Goal: Task Accomplishment & Management: Manage account settings

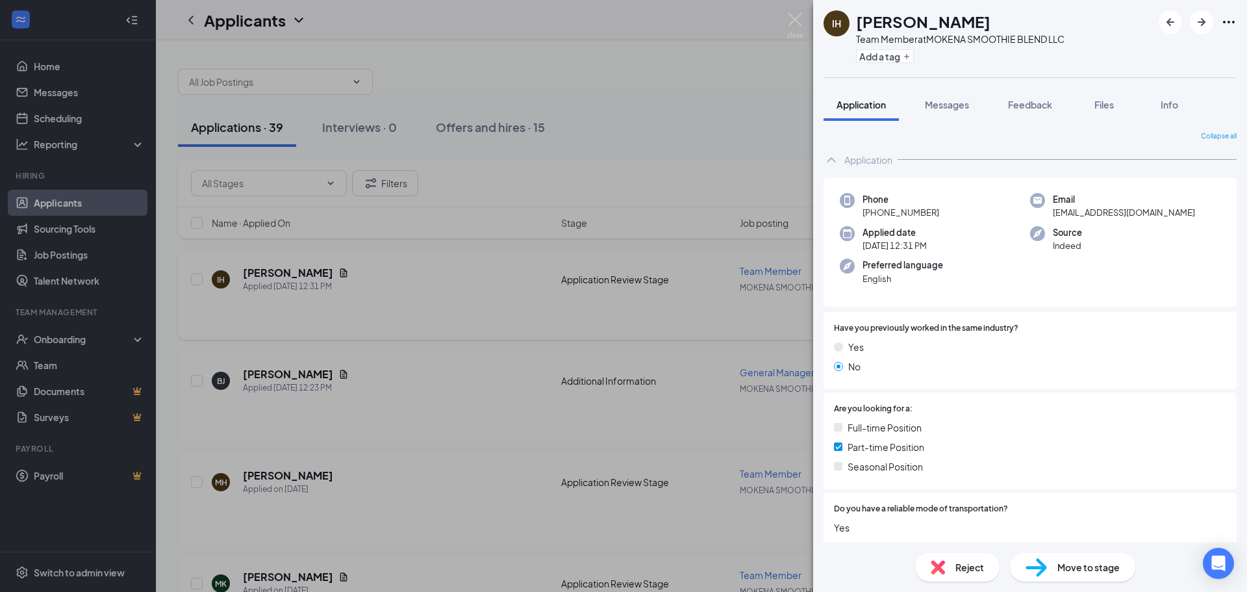
drag, startPoint x: 709, startPoint y: 118, endPoint x: 547, endPoint y: 324, distance: 262.3
click at [709, 118] on div "IH [PERSON_NAME] Team Member at MOKENA SMOOTHIE BLEND LLC Add a tag Application…" at bounding box center [623, 296] width 1247 height 592
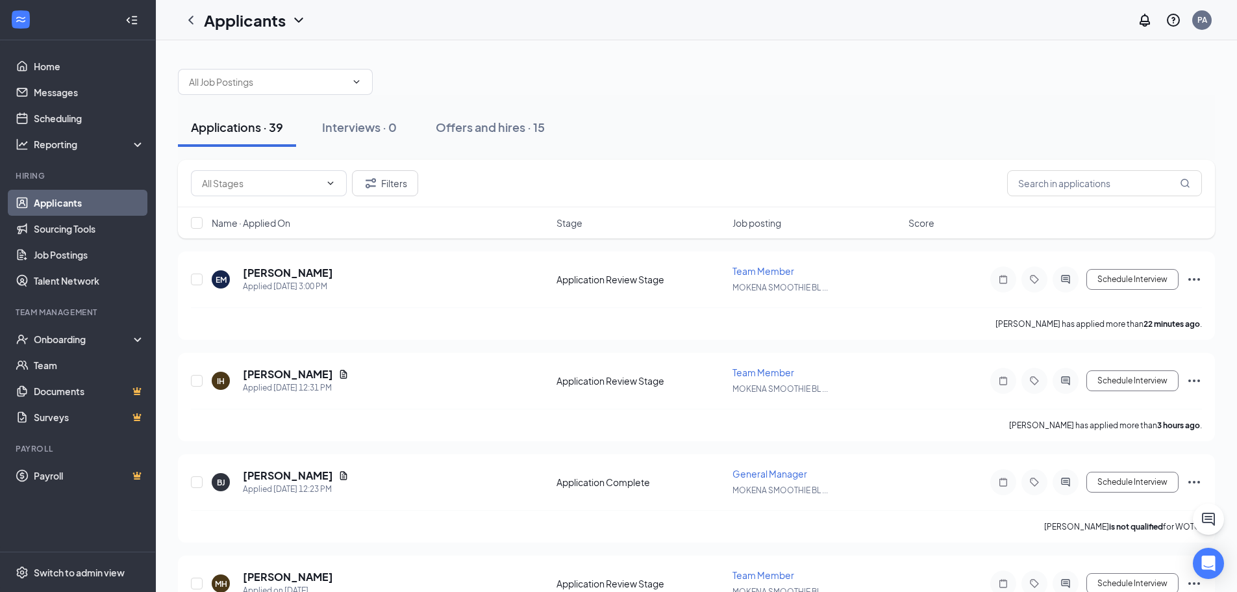
click at [232, 125] on div "Applications · 39" at bounding box center [237, 127] width 92 height 16
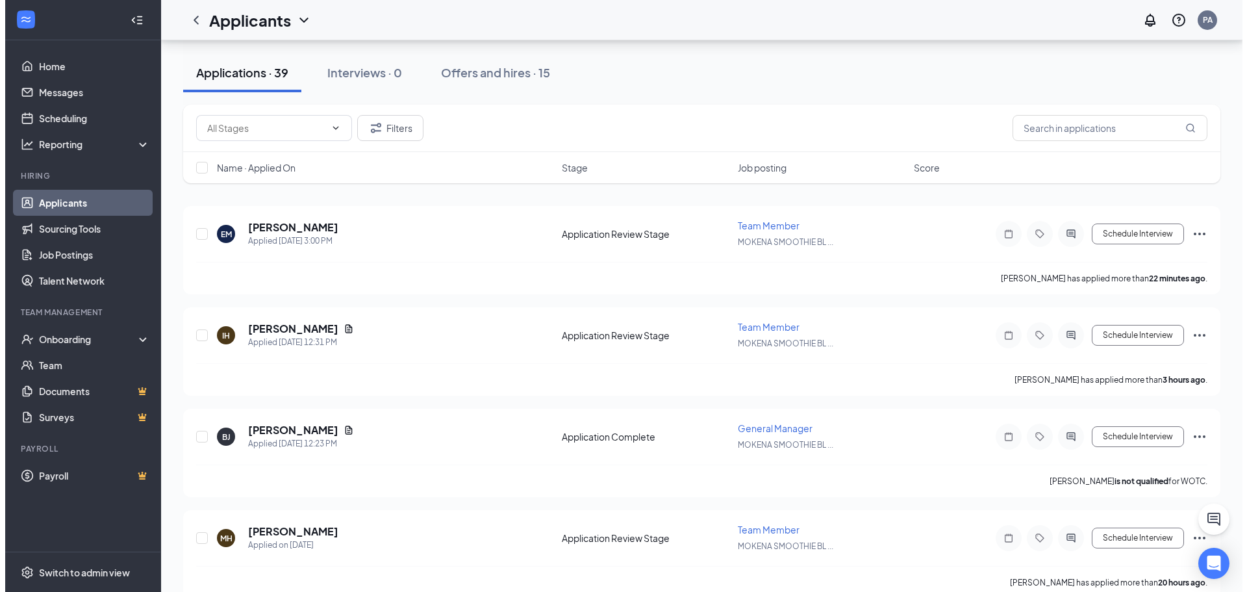
scroll to position [195, 0]
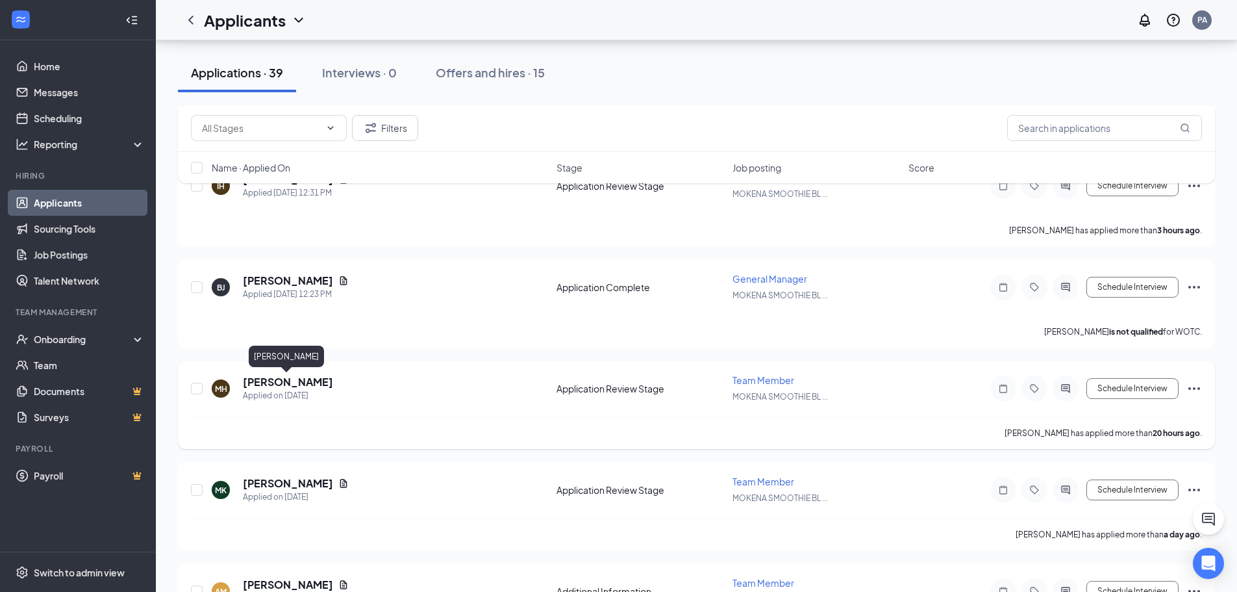
click at [301, 379] on h5 "[PERSON_NAME]" at bounding box center [288, 382] width 90 height 14
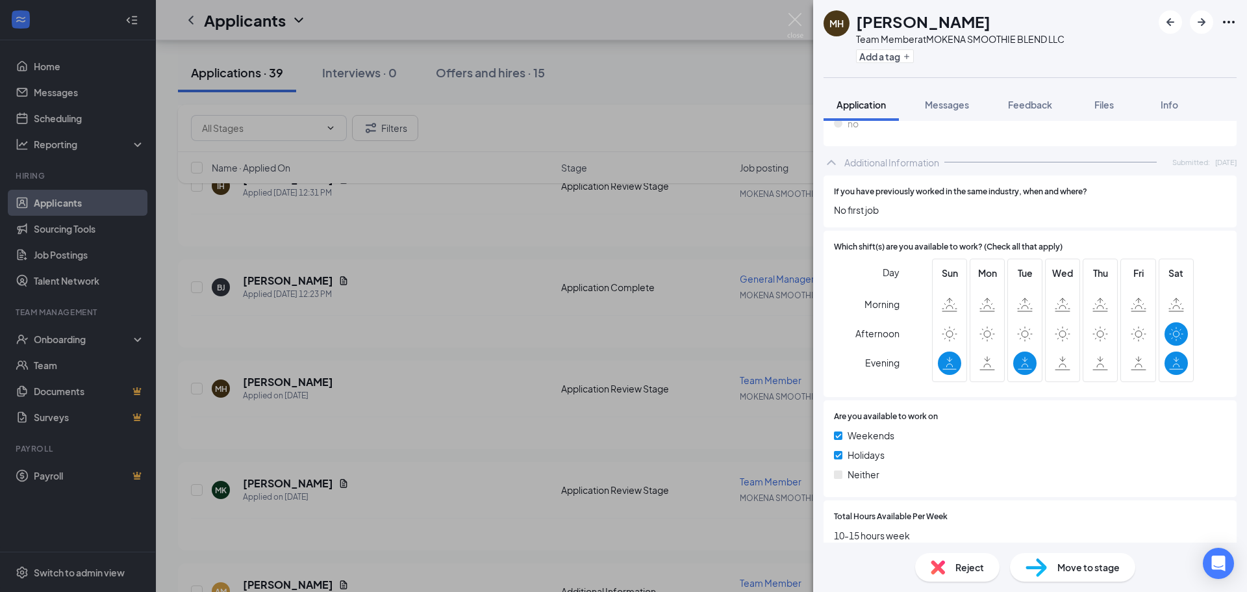
scroll to position [640, 0]
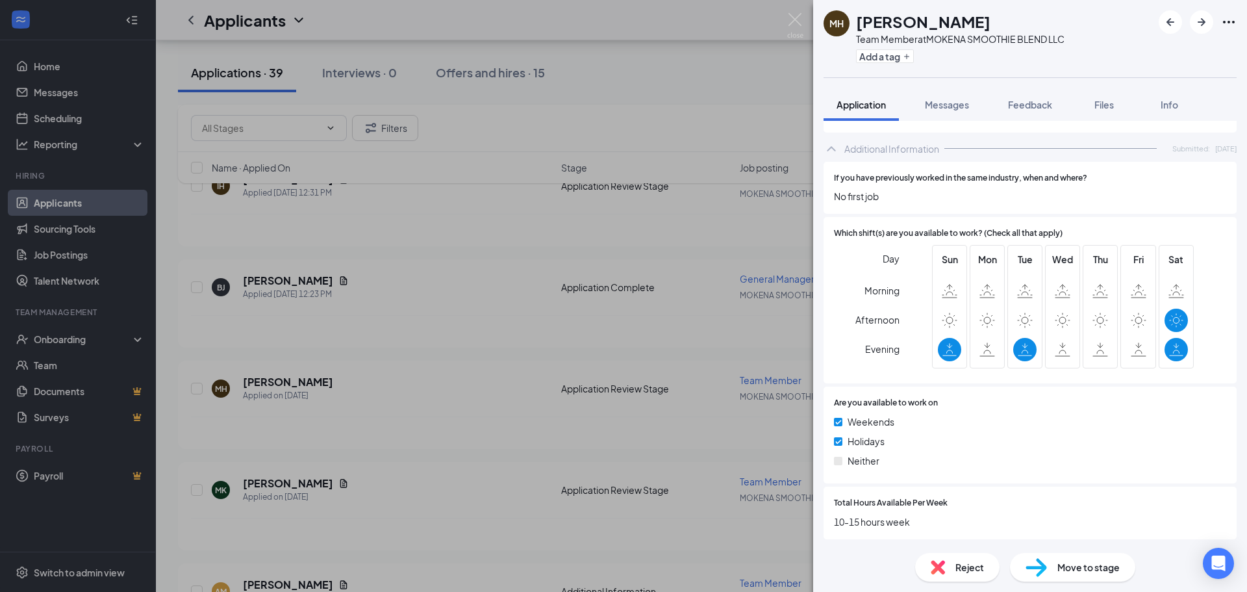
click at [475, 333] on div "MH [PERSON_NAME] Team Member at MOKENA SMOOTHIE BLEND LLC Add a tag Application…" at bounding box center [623, 296] width 1247 height 592
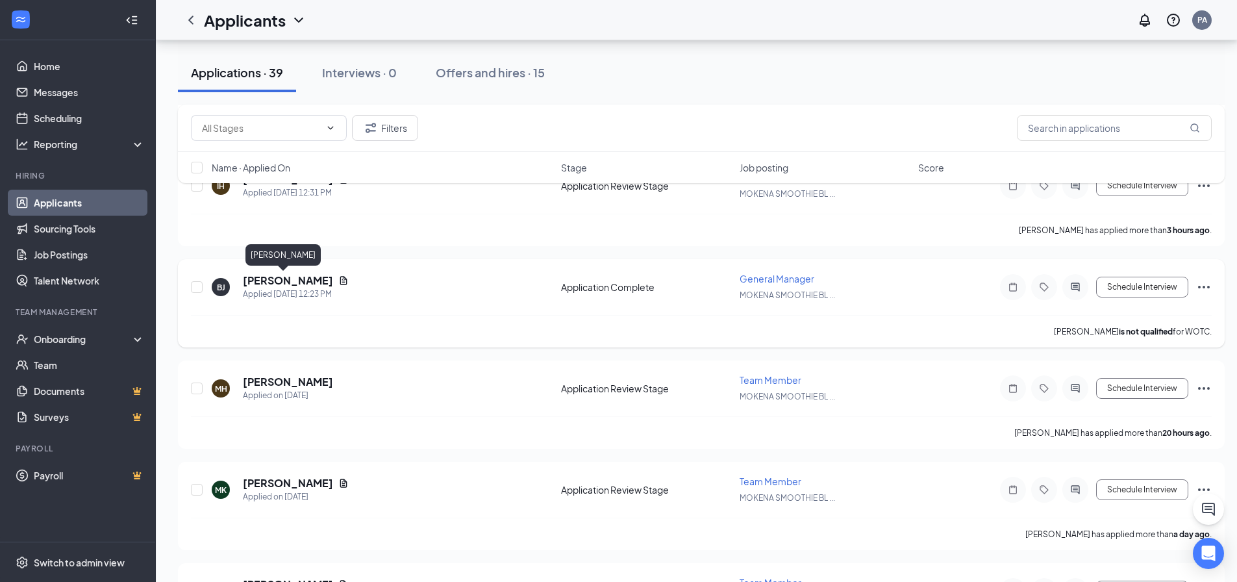
click at [268, 277] on h5 "[PERSON_NAME]" at bounding box center [288, 280] width 90 height 14
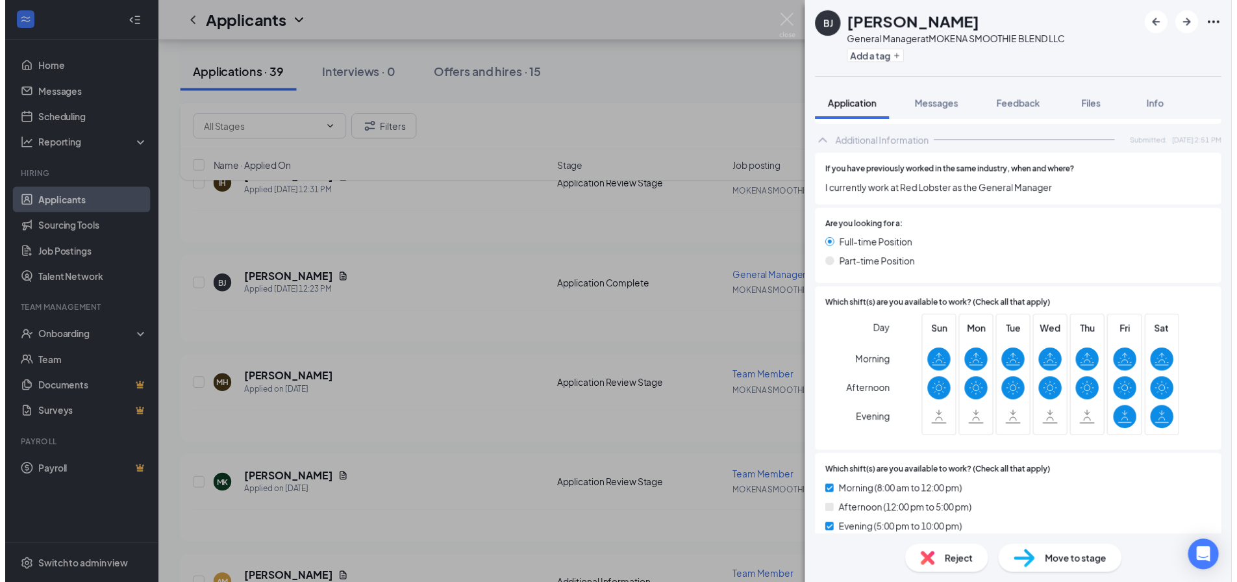
scroll to position [455, 0]
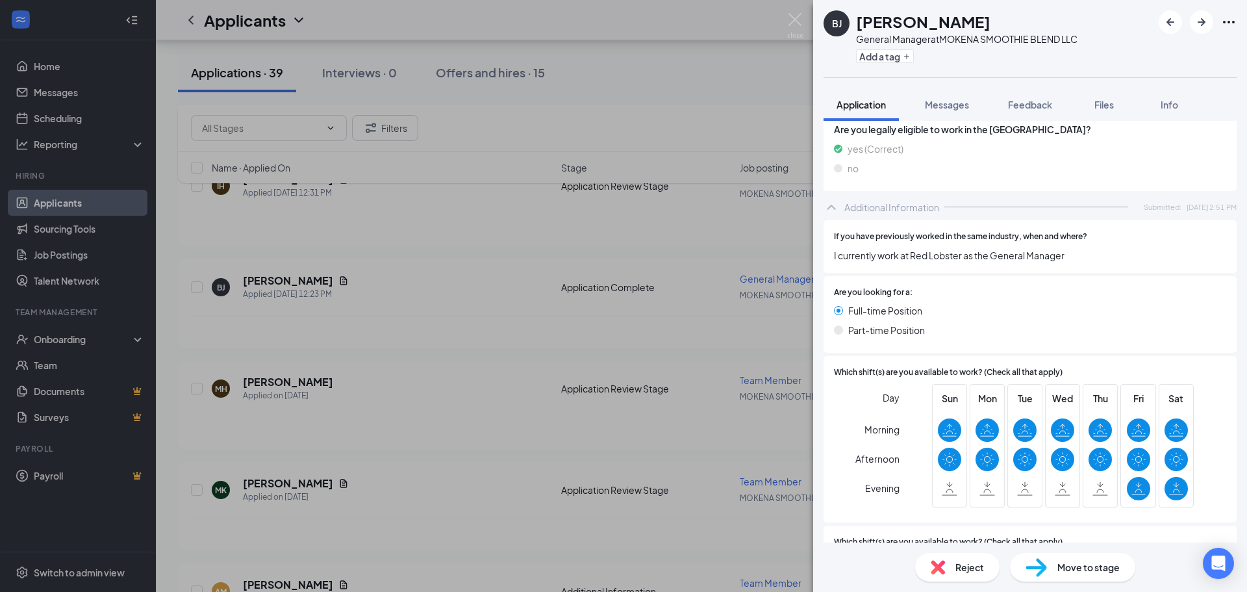
click at [576, 321] on div "[PERSON_NAME] [PERSON_NAME] General Manager at MOKENA SMOOTHIE BLEND LLC Add a …" at bounding box center [623, 296] width 1247 height 592
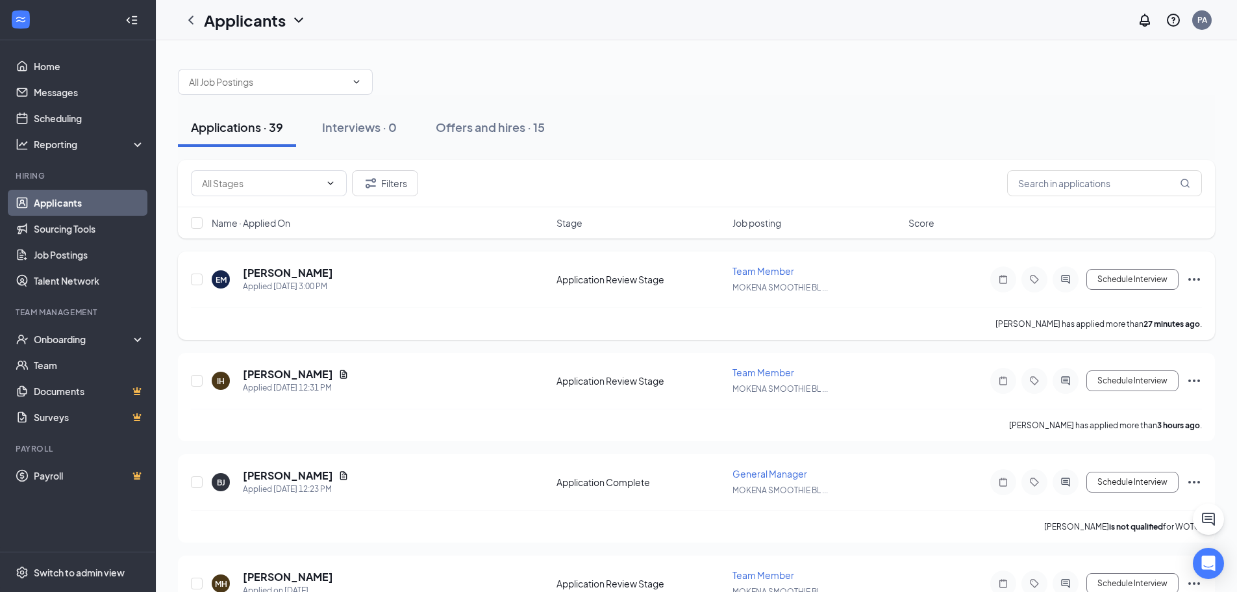
click at [749, 269] on span "Team Member" at bounding box center [764, 271] width 62 height 12
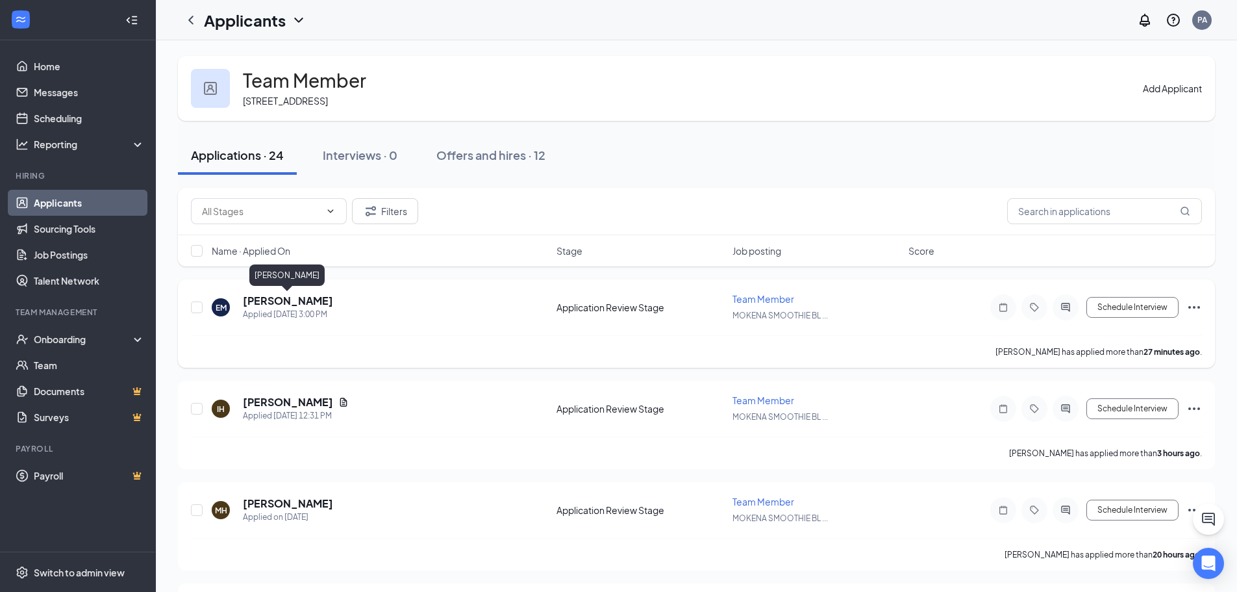
click at [279, 302] on h5 "[PERSON_NAME]" at bounding box center [288, 301] width 90 height 14
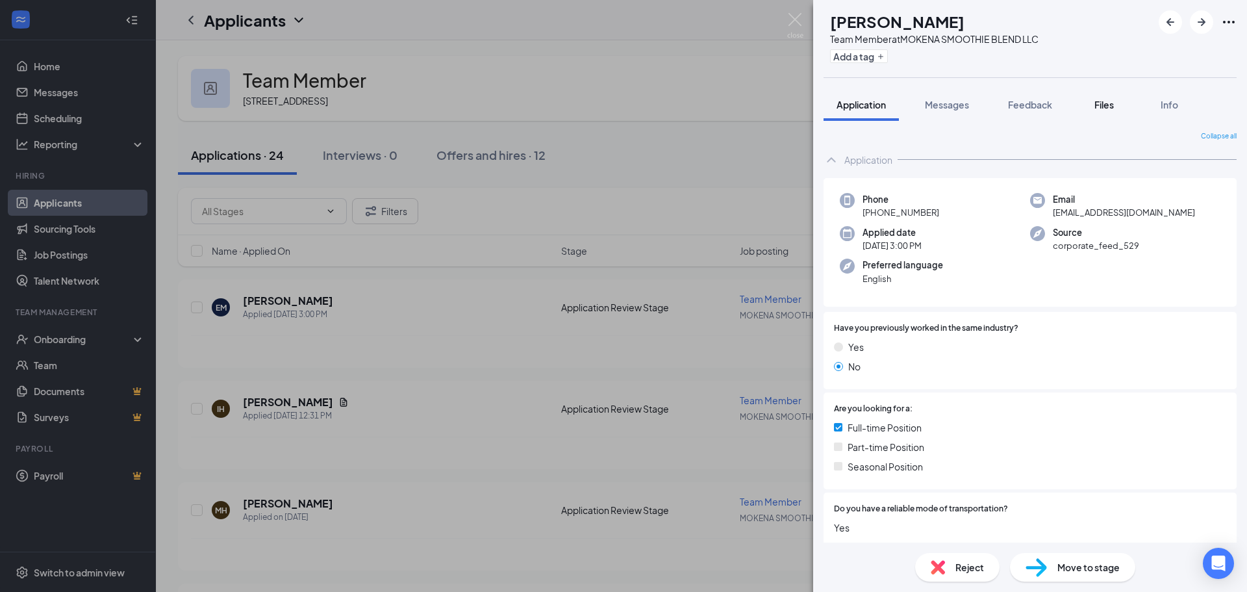
click at [1101, 99] on span "Files" at bounding box center [1103, 105] width 19 height 12
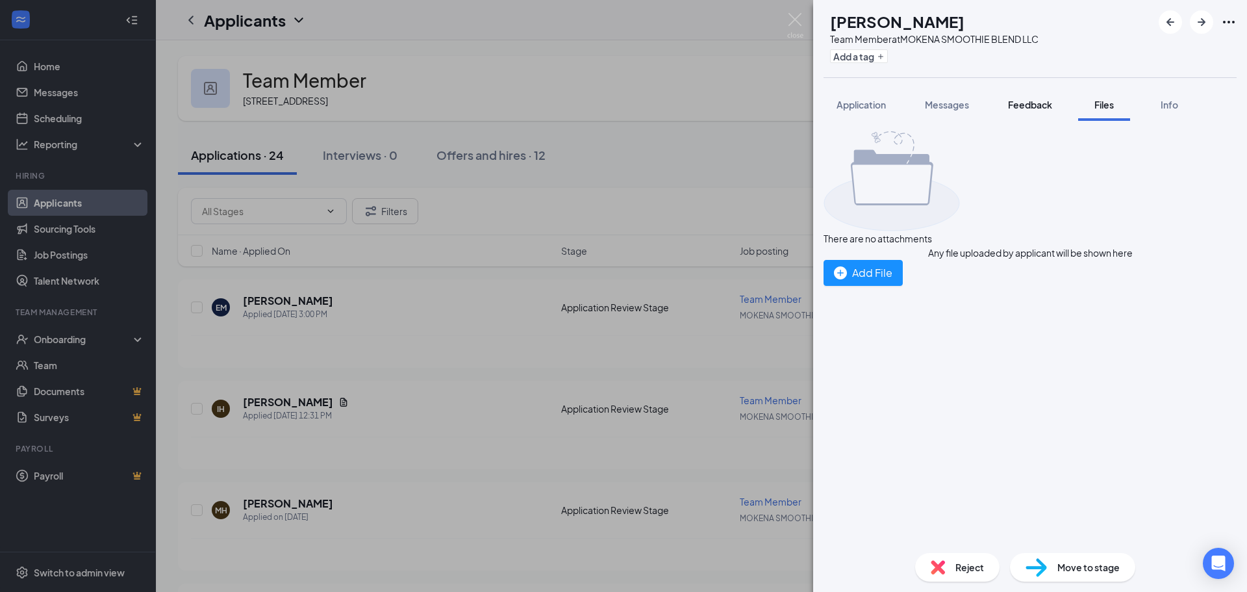
click at [1036, 101] on span "Feedback" at bounding box center [1030, 105] width 44 height 12
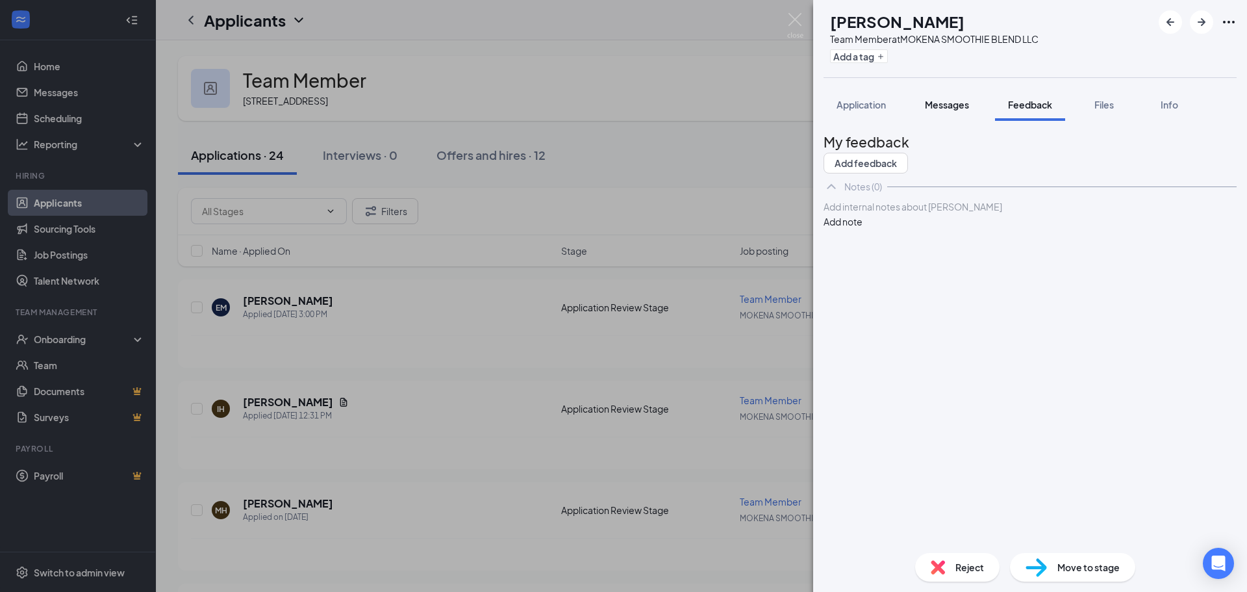
click at [964, 110] on div "Messages" at bounding box center [947, 104] width 44 height 13
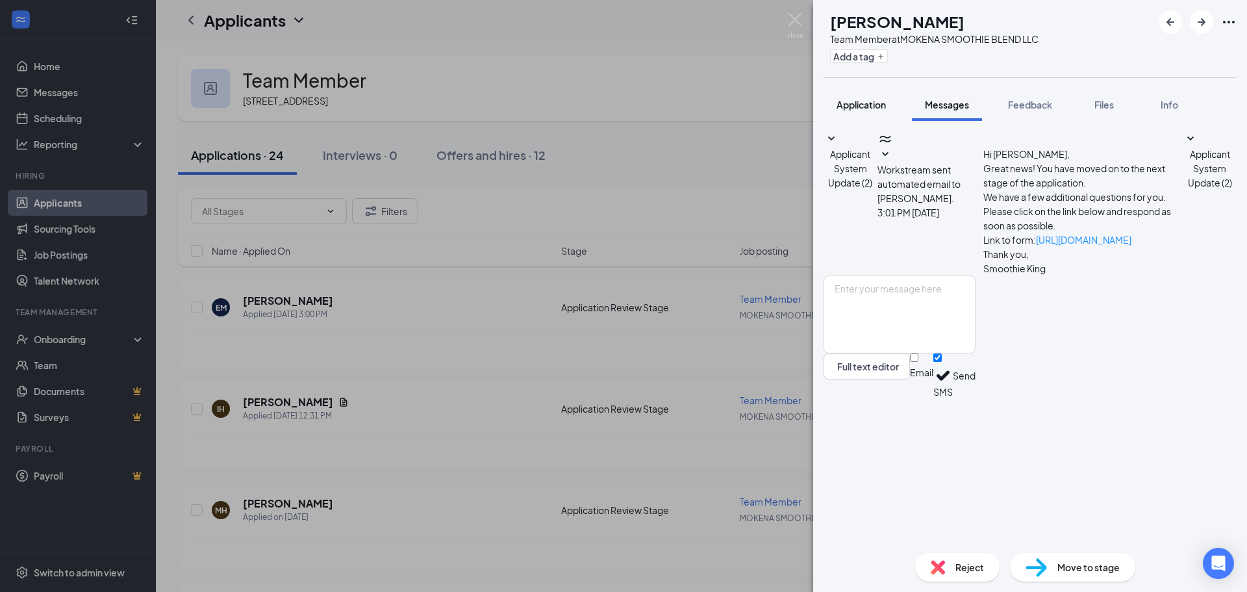
click at [886, 107] on span "Application" at bounding box center [860, 105] width 49 height 12
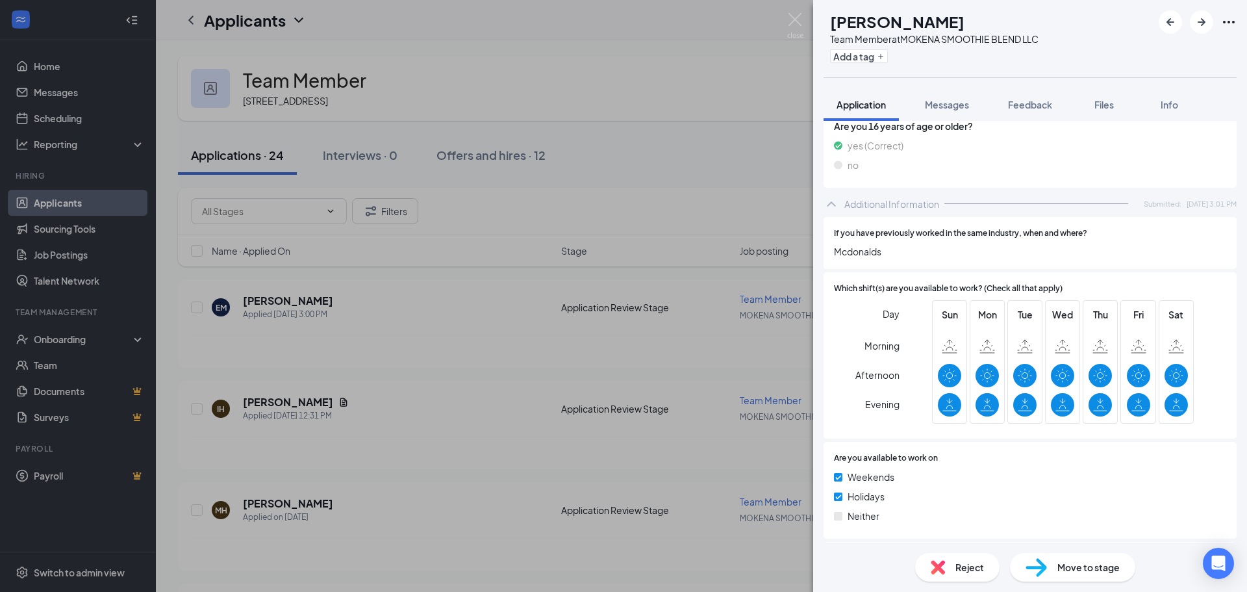
scroll to position [640, 0]
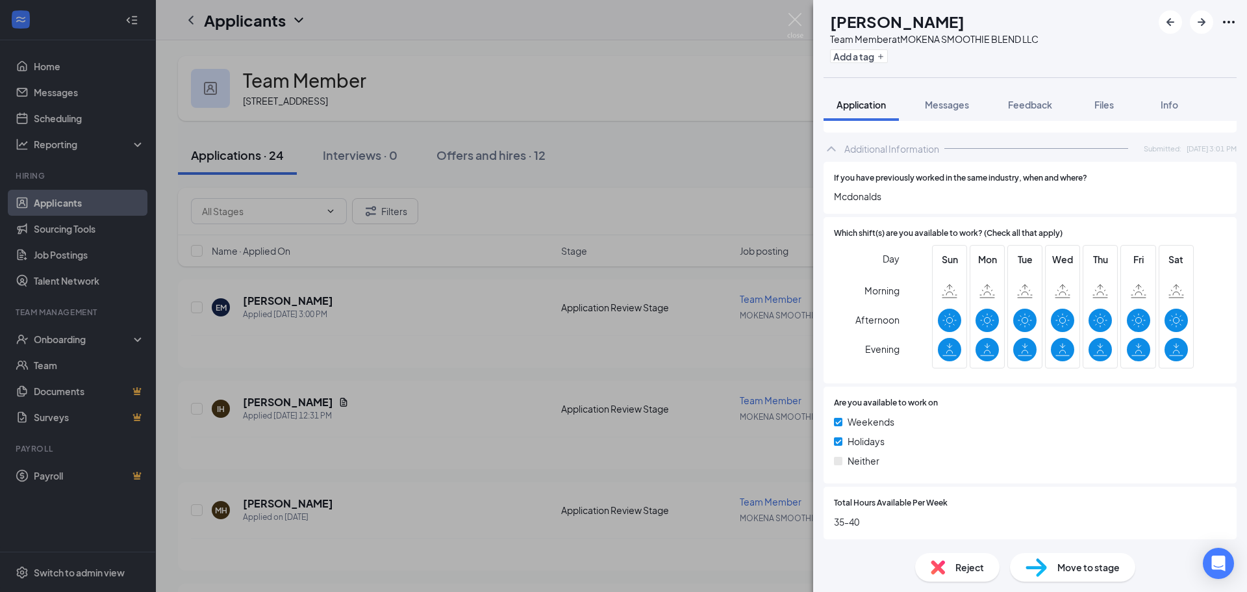
click at [642, 133] on div "EM [PERSON_NAME] Team Member at MOKENA SMOOTHIE BLEND LLC Add a tag Application…" at bounding box center [623, 296] width 1247 height 592
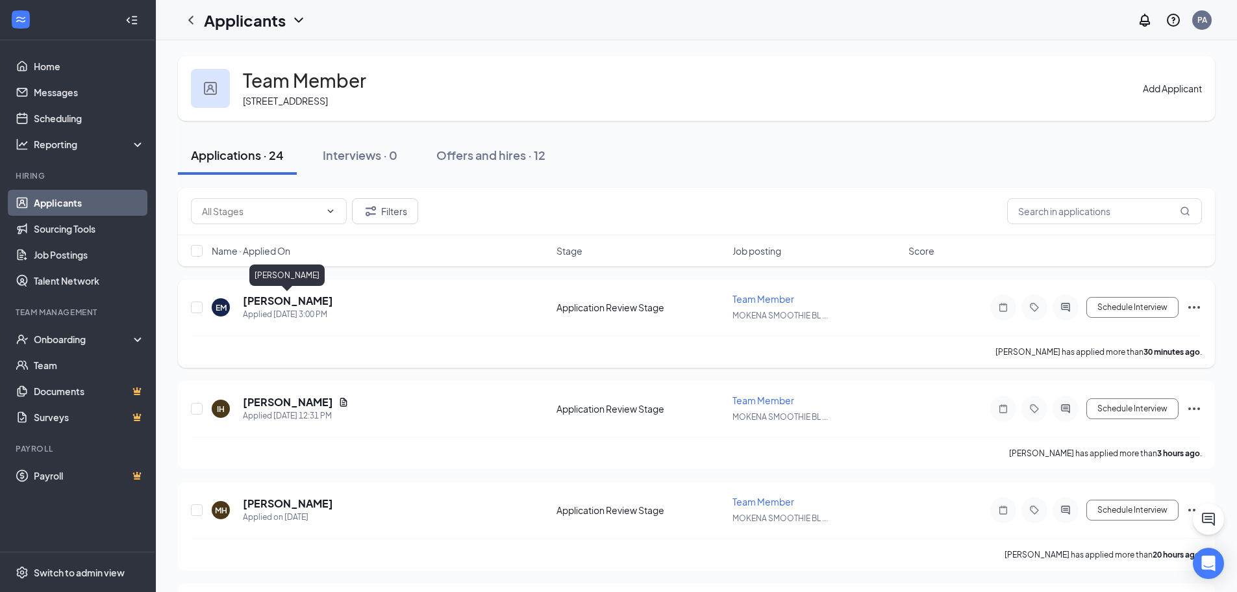
click at [305, 297] on h5 "[PERSON_NAME]" at bounding box center [288, 301] width 90 height 14
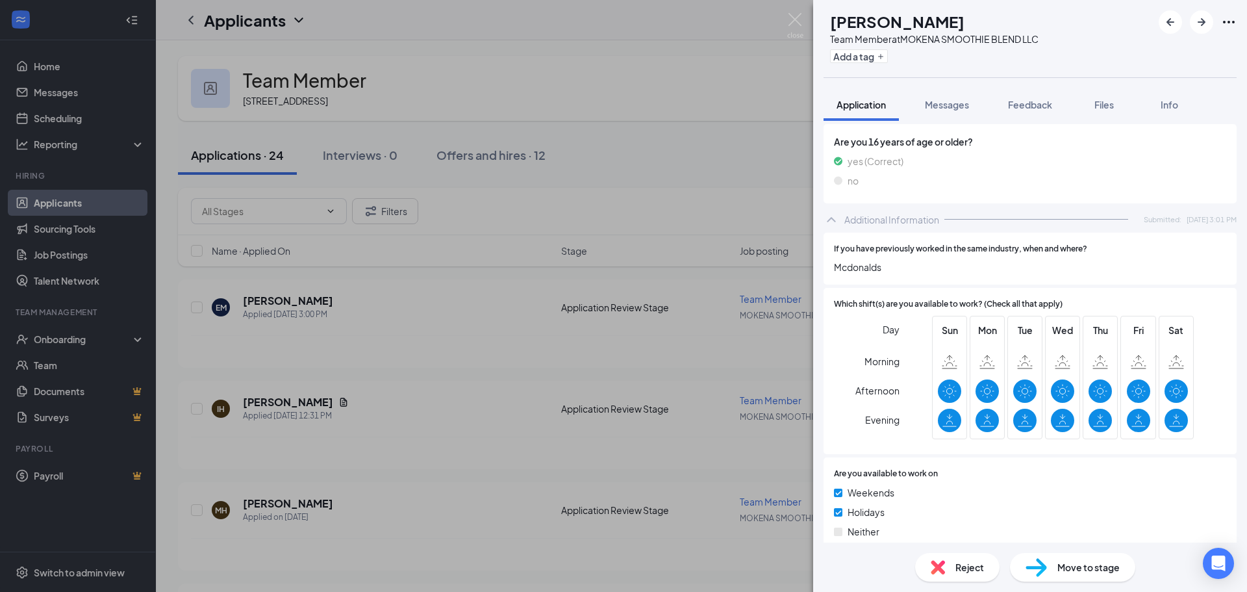
scroll to position [640, 0]
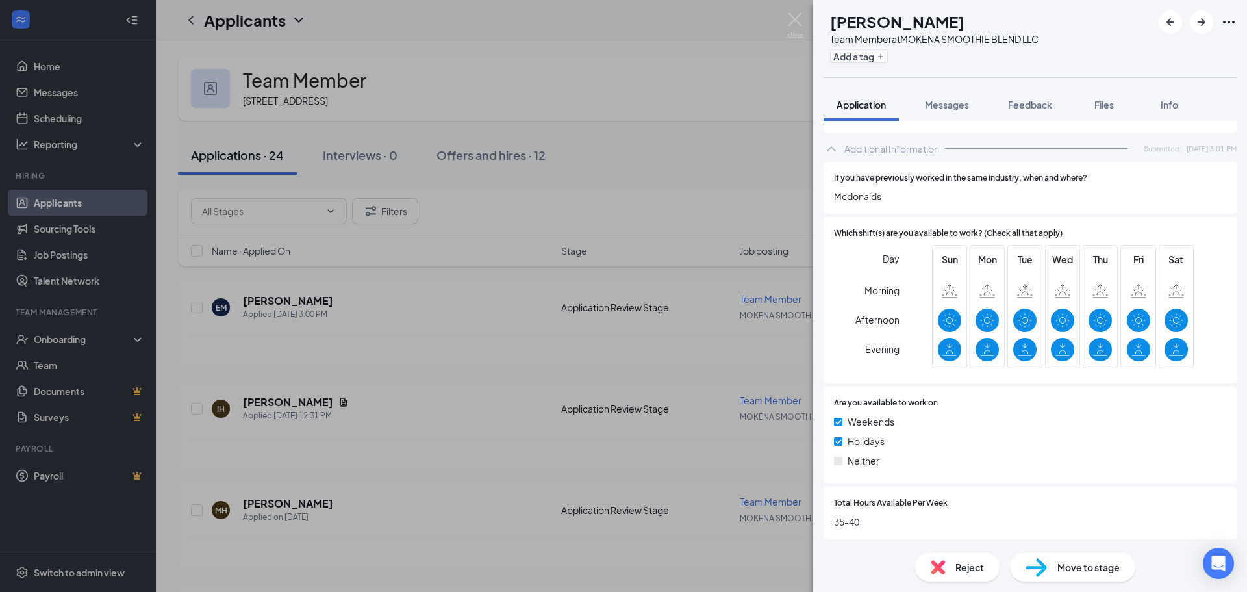
click at [447, 361] on div "EM [PERSON_NAME] Team Member at MOKENA SMOOTHIE BLEND LLC Add a tag Application…" at bounding box center [623, 296] width 1247 height 592
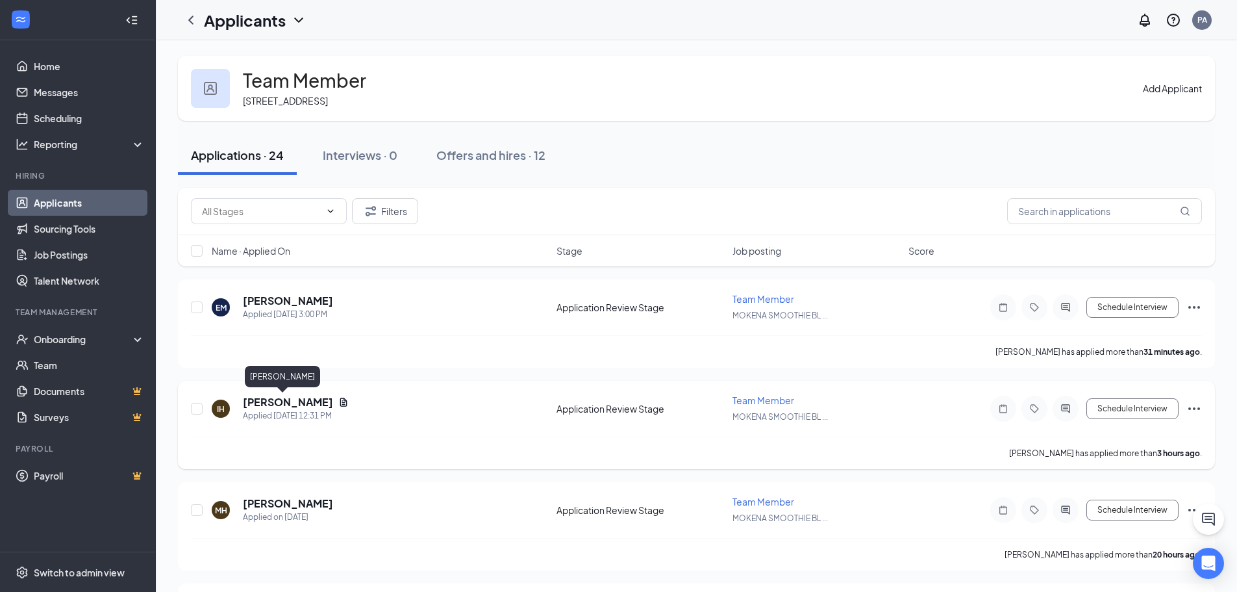
click at [282, 399] on h5 "[PERSON_NAME]" at bounding box center [288, 402] width 90 height 14
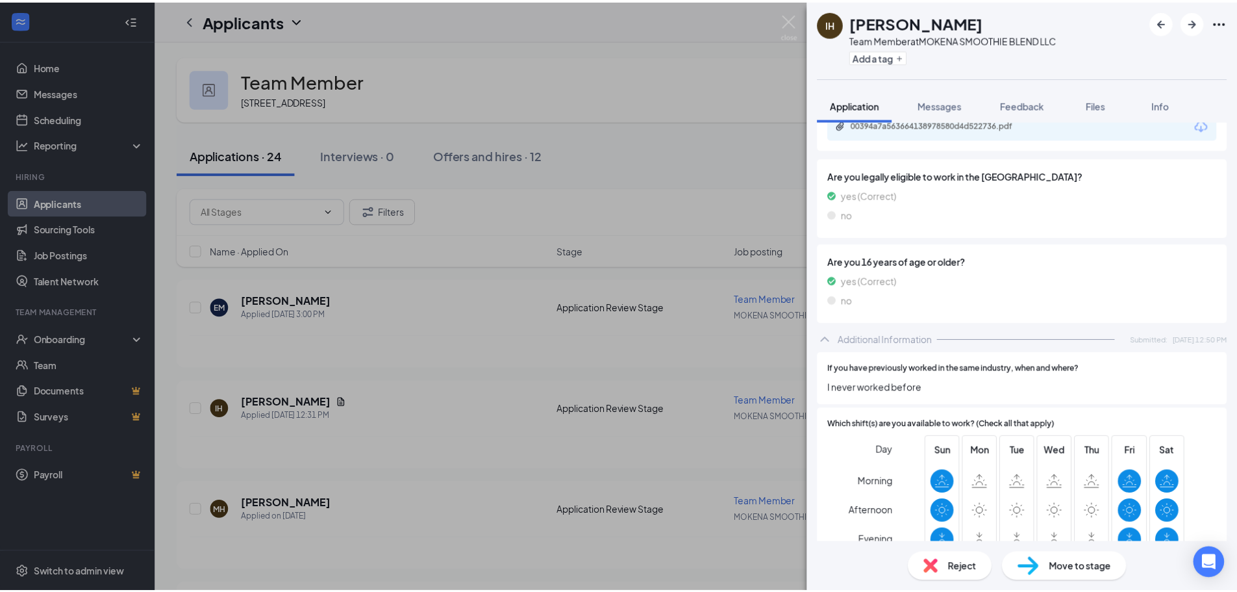
scroll to position [710, 0]
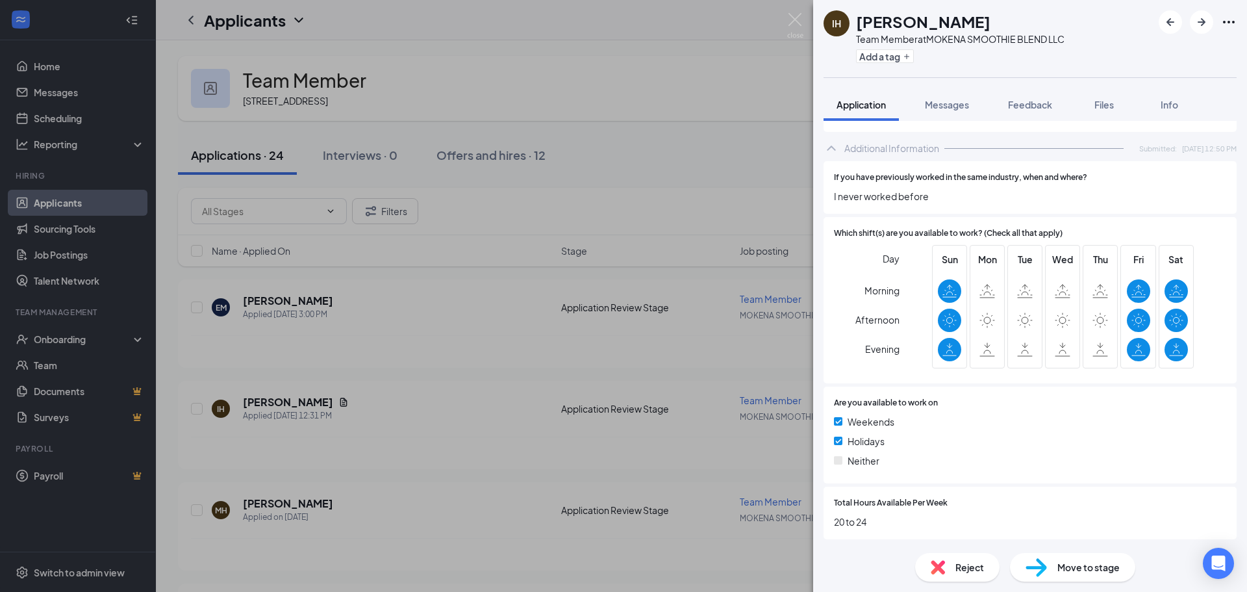
click at [425, 394] on div "IH [PERSON_NAME] Team Member at MOKENA SMOOTHIE BLEND LLC Add a tag Application…" at bounding box center [623, 296] width 1247 height 592
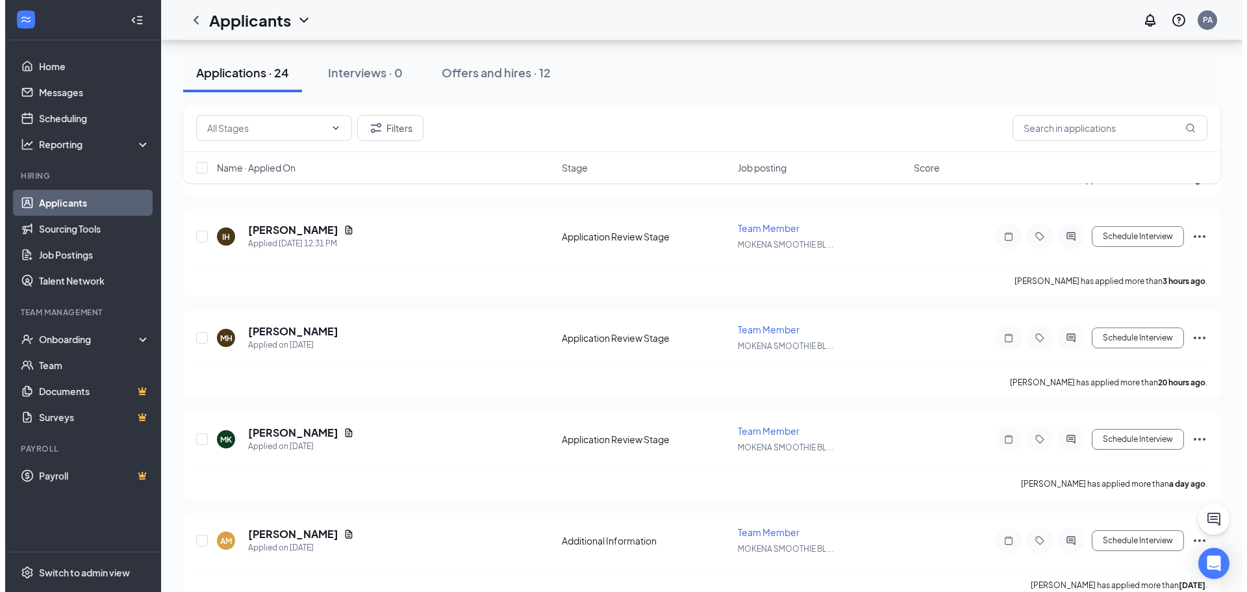
scroll to position [195, 0]
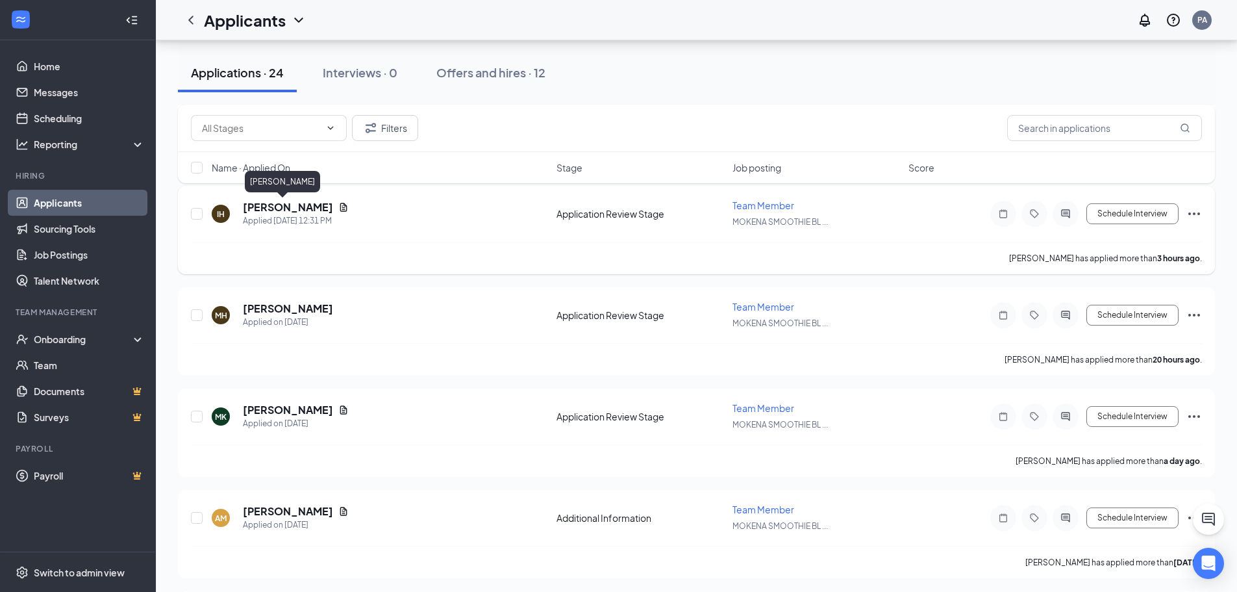
click at [252, 210] on h5 "[PERSON_NAME]" at bounding box center [288, 207] width 90 height 14
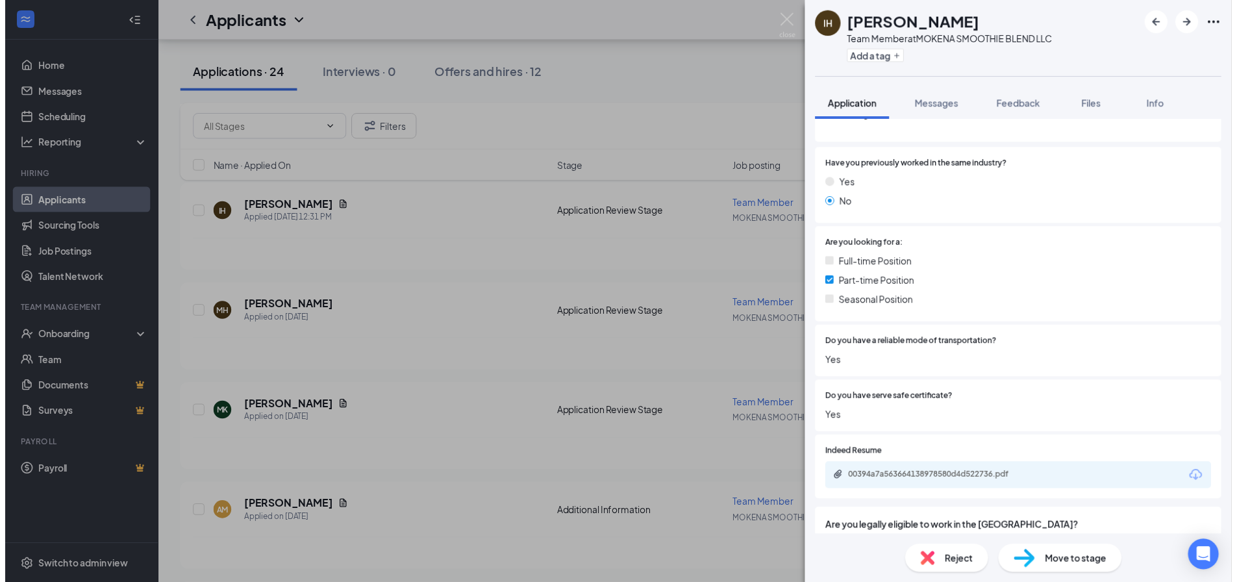
scroll to position [126, 0]
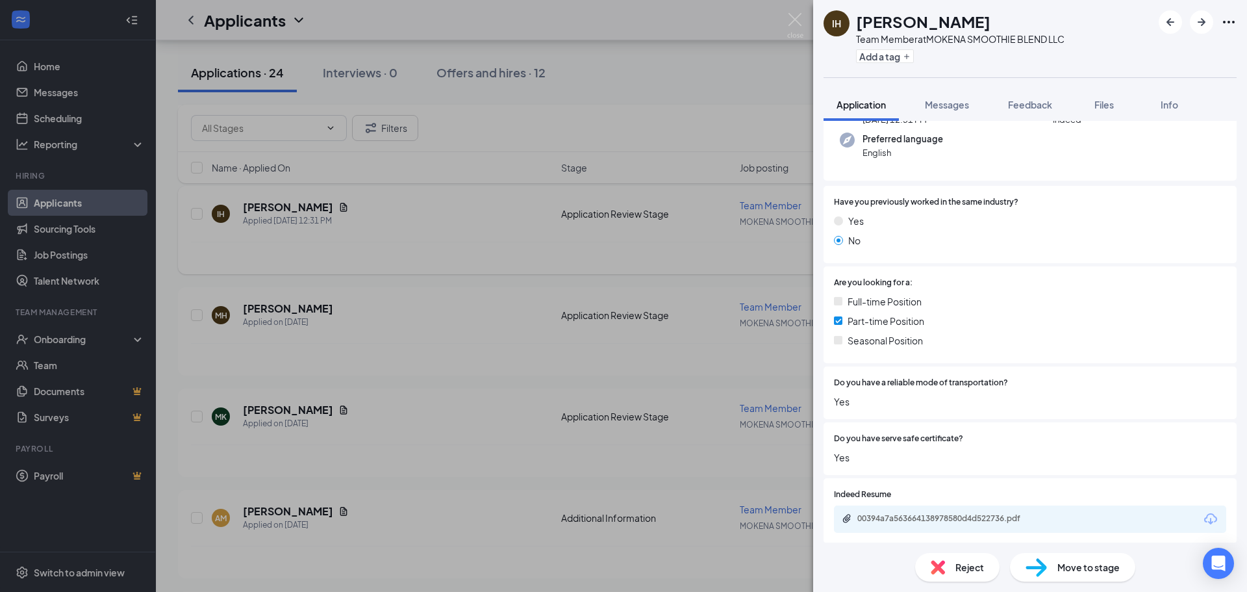
click at [382, 249] on div "IH [PERSON_NAME] Team Member at MOKENA SMOOTHIE BLEND LLC Add a tag Application…" at bounding box center [623, 296] width 1247 height 592
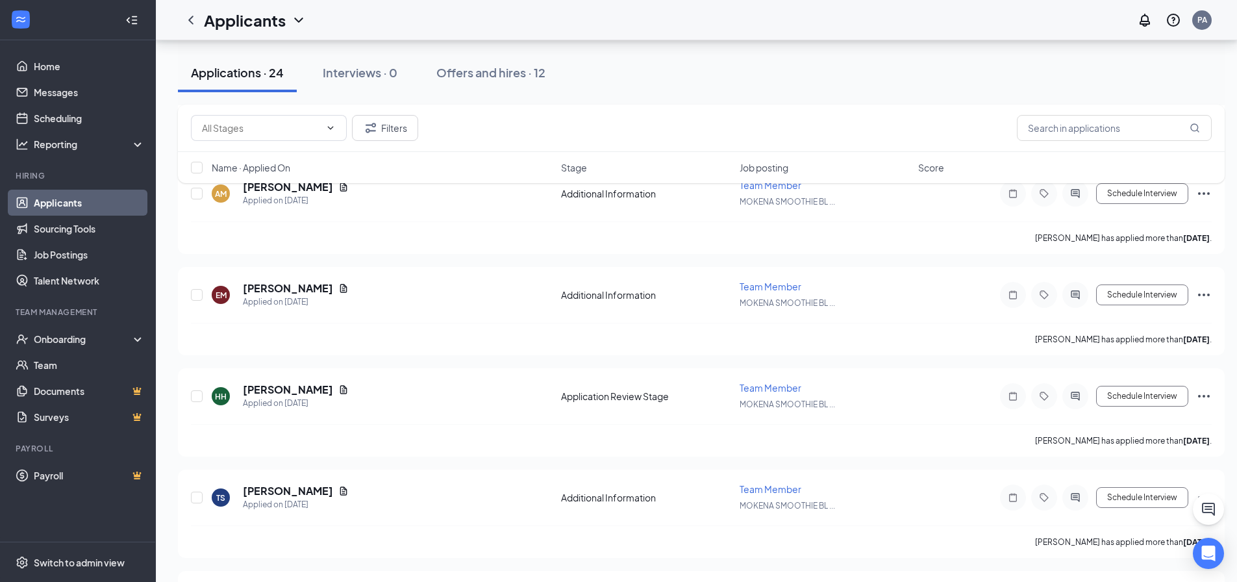
scroll to position [520, 0]
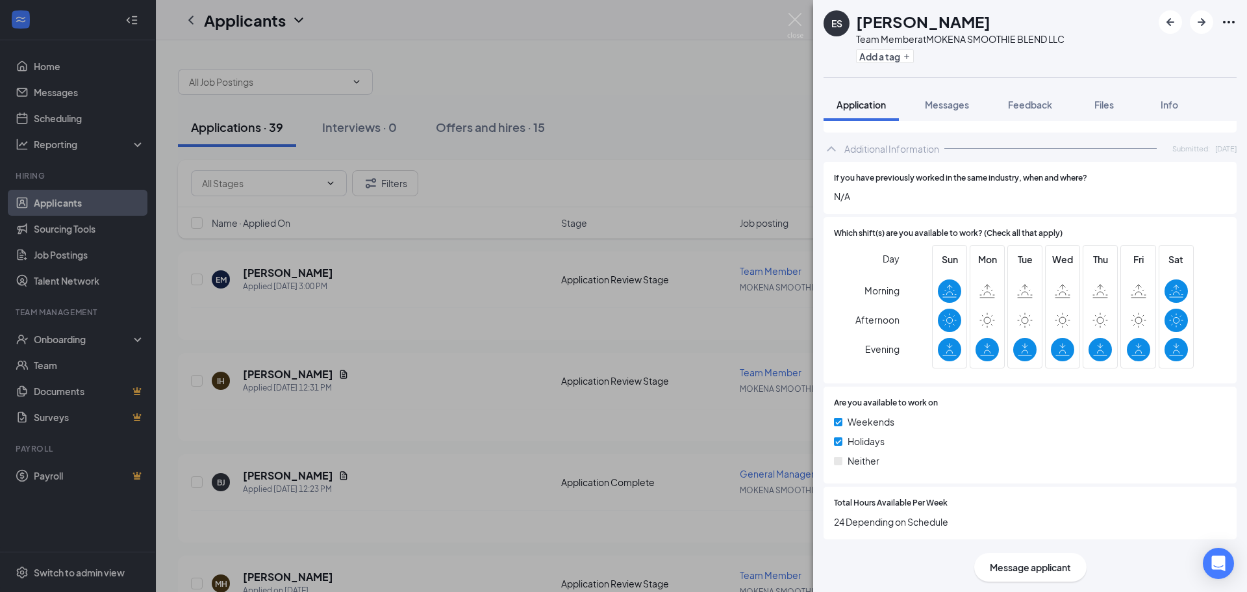
scroll to position [634, 0]
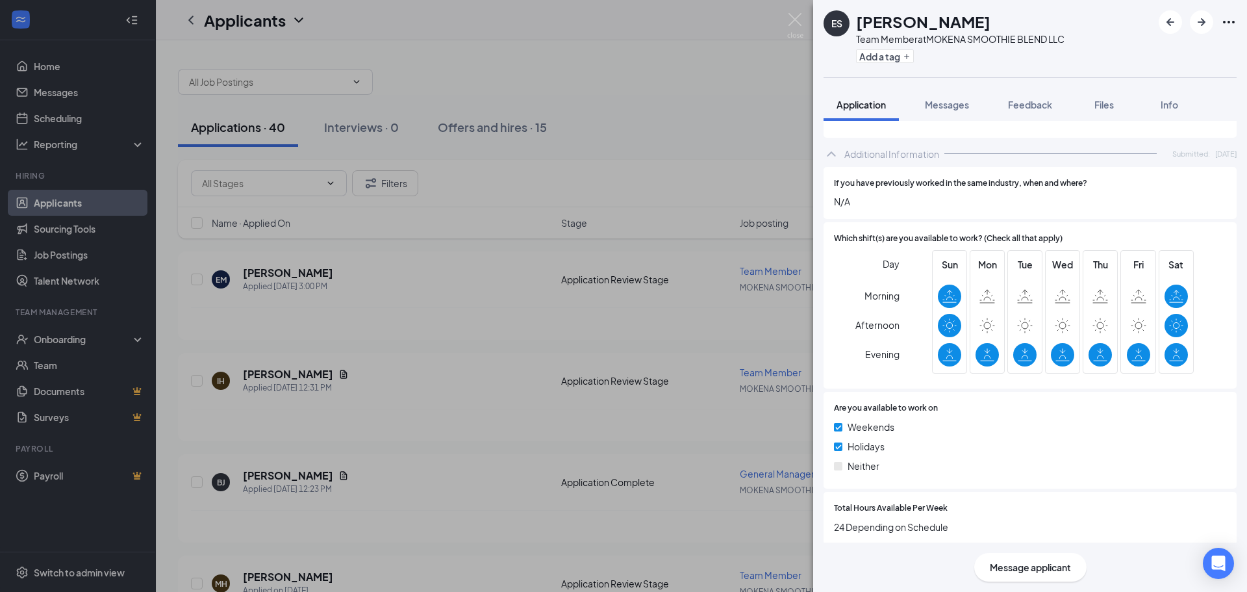
click at [960, 219] on div "If you have previously worked in the same industry, when and where? N/A" at bounding box center [1029, 193] width 413 height 53
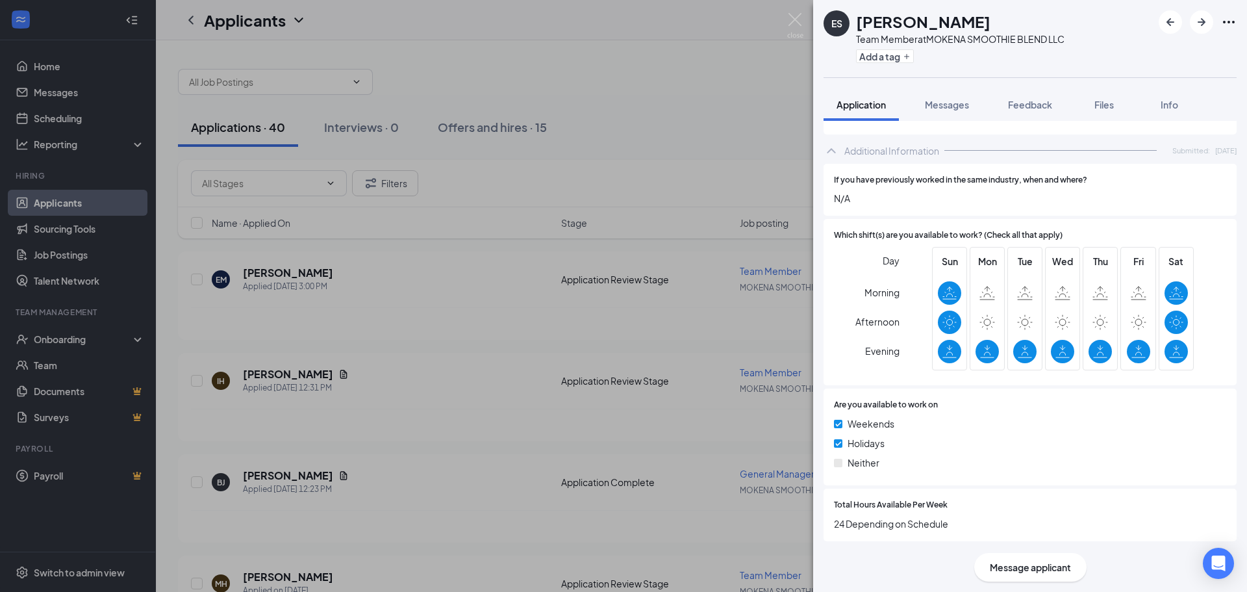
scroll to position [640, 0]
click at [1016, 403] on div at bounding box center [1082, 403] width 288 height 12
click at [931, 383] on div "Which shift(s) are you available to work? (Check all that apply) Day Morning Af…" at bounding box center [1029, 300] width 413 height 166
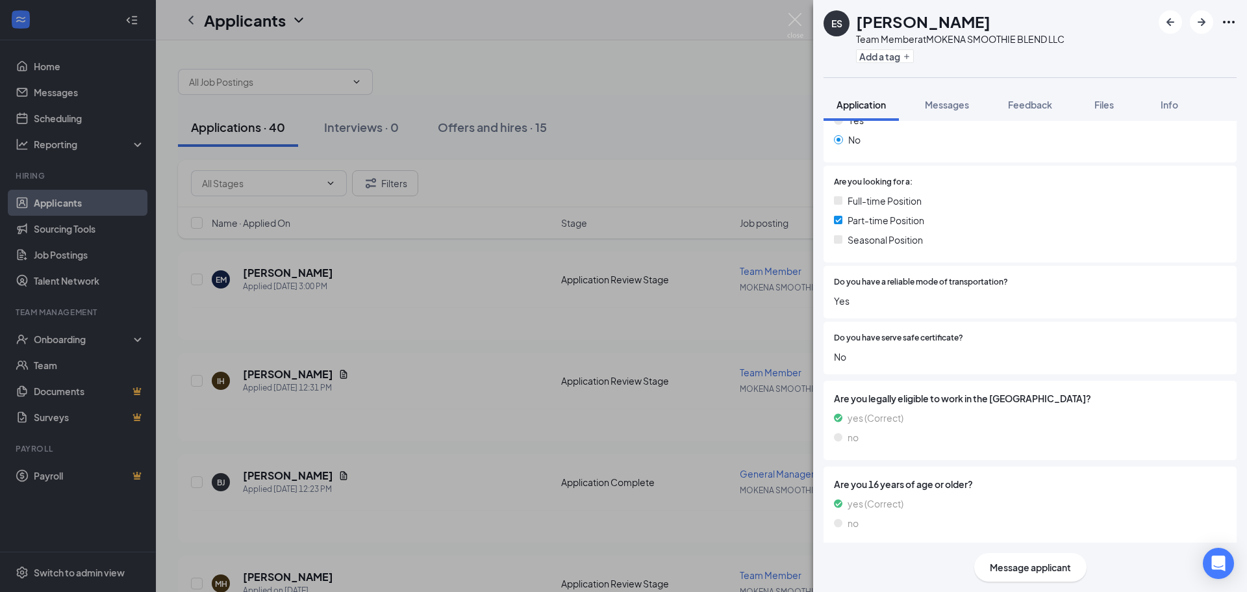
scroll to position [0, 0]
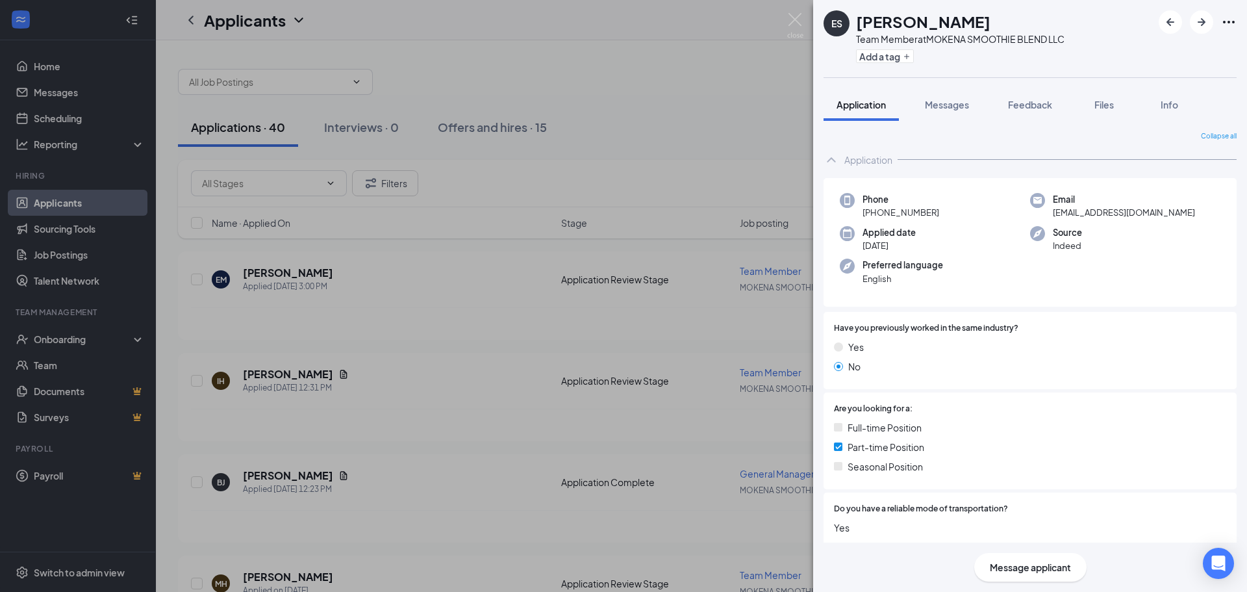
click at [468, 399] on div "ES Ethan Skowron Team Member at MOKENA SMOOTHIE BLEND LLC Add a tag Application…" at bounding box center [623, 296] width 1247 height 592
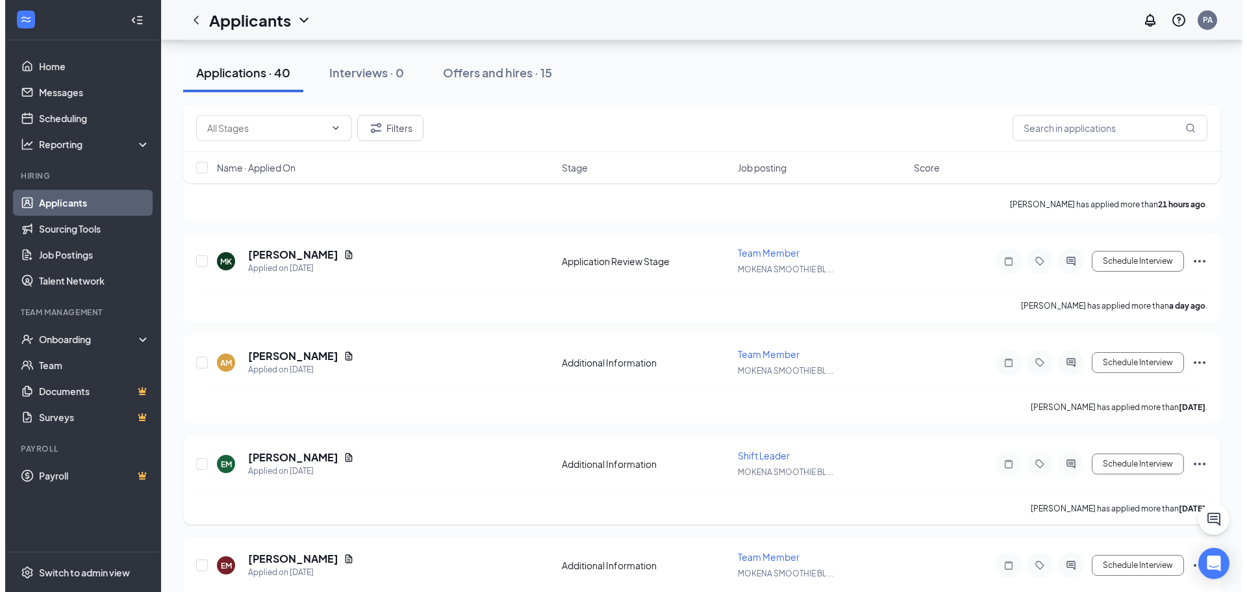
scroll to position [520, 0]
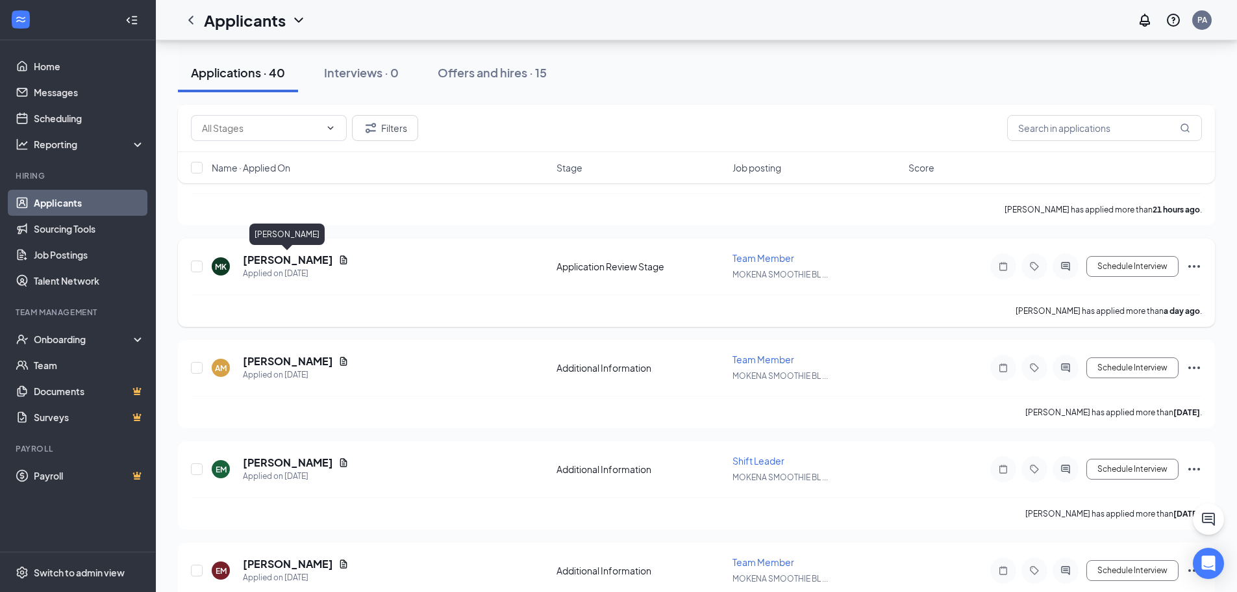
click at [284, 261] on h5 "[PERSON_NAME]" at bounding box center [288, 260] width 90 height 14
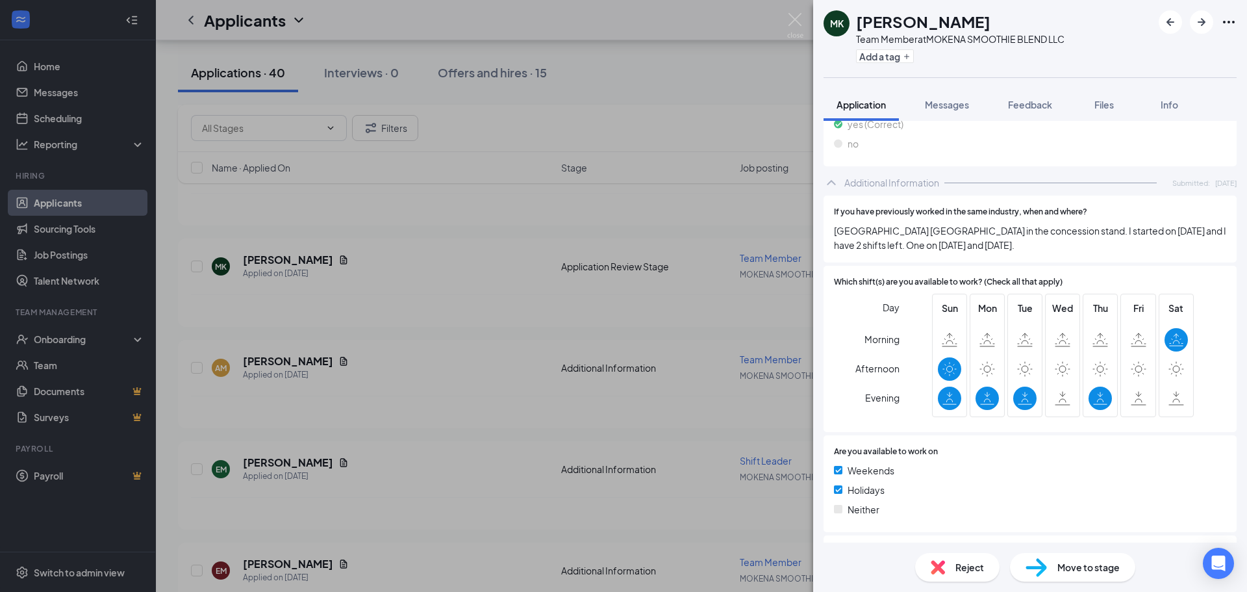
scroll to position [739, 0]
